Goal: Find specific page/section: Find specific page/section

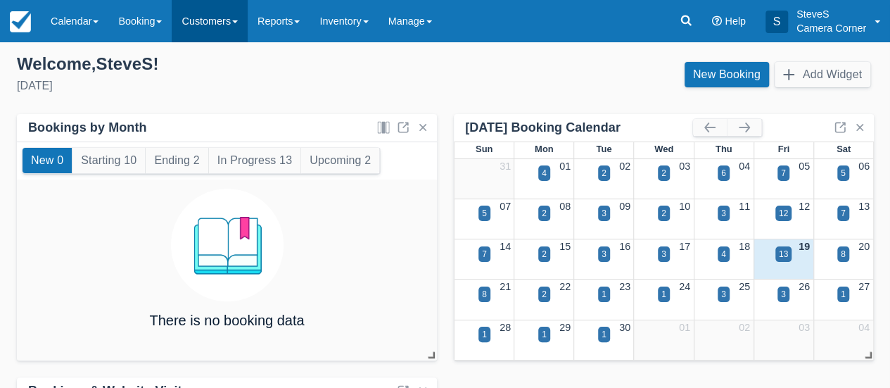
click at [221, 16] on link "Customers" at bounding box center [210, 21] width 76 height 42
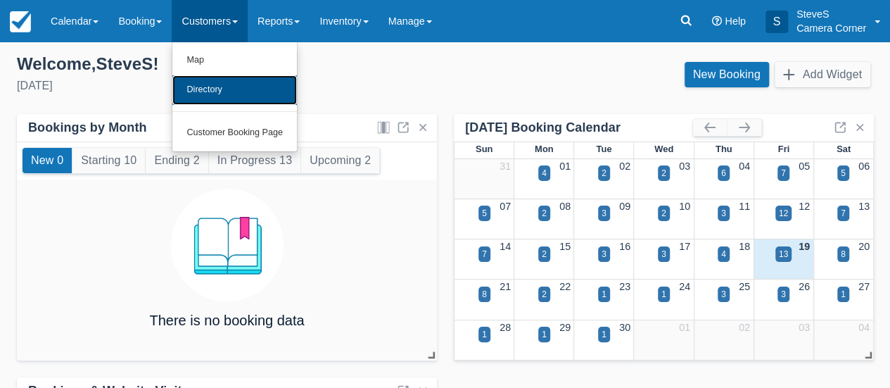
click at [215, 84] on link "Directory" at bounding box center [234, 90] width 124 height 30
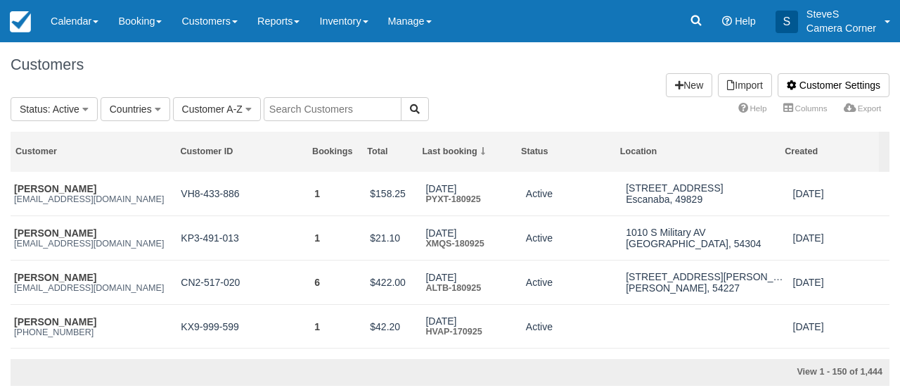
click at [317, 113] on input "text" at bounding box center [333, 109] width 138 height 24
type input "chris"
click at [419, 113] on button "button" at bounding box center [415, 109] width 28 height 24
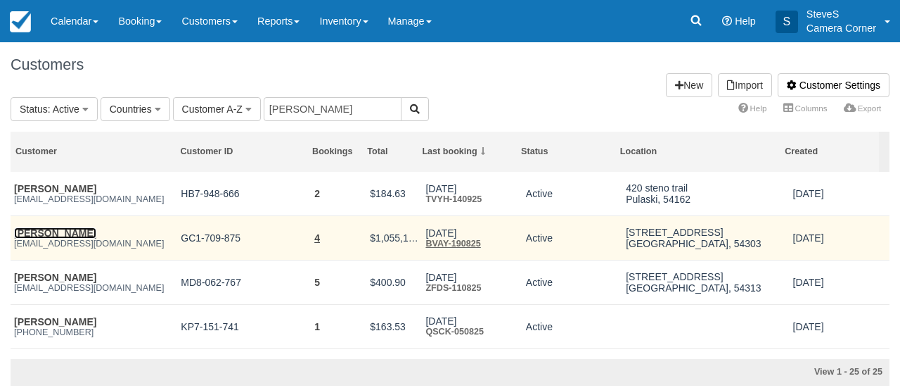
click at [65, 235] on link "[PERSON_NAME]" at bounding box center [55, 232] width 82 height 11
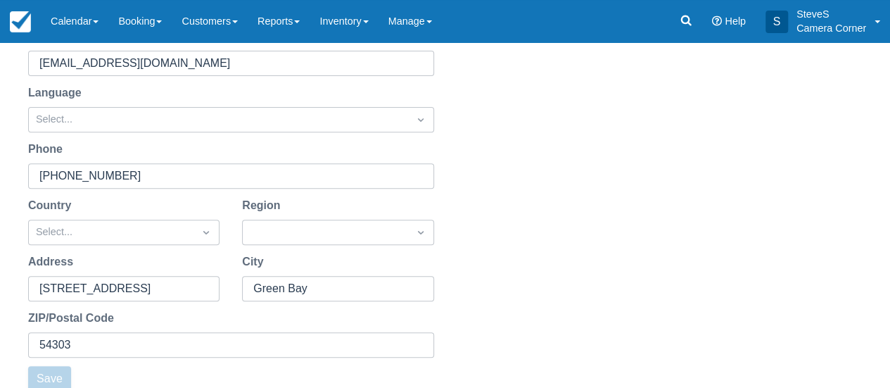
scroll to position [212, 0]
